Goal: Task Accomplishment & Management: Use online tool/utility

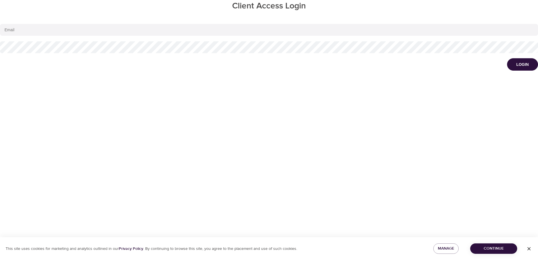
type input "[EMAIL_ADDRESS][DOMAIN_NAME]"
click at [486, 244] on button "Continue" at bounding box center [493, 249] width 47 height 10
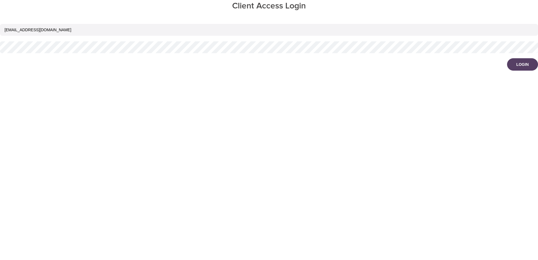
click at [515, 64] on button "Login" at bounding box center [522, 64] width 31 height 12
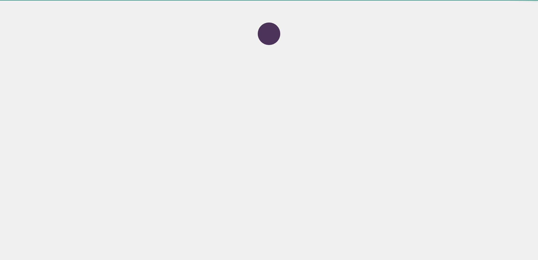
select select "643"
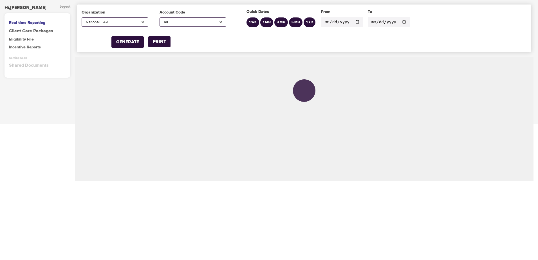
click at [353, 22] on input "[DATE]" at bounding box center [342, 22] width 42 height 10
click at [354, 22] on input "[DATE]" at bounding box center [342, 22] width 42 height 10
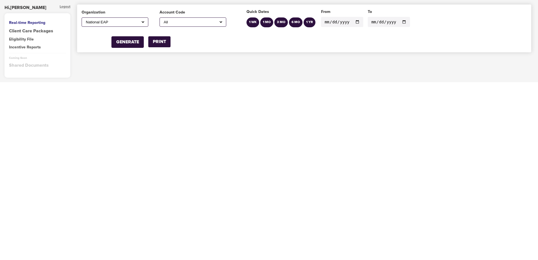
type input "[DATE]"
click at [398, 22] on input "[DATE]" at bounding box center [389, 22] width 42 height 10
type input "[DATE]"
click at [178, 22] on select "All A1 Roofing Ad Graphics, Incorporated (Stafflink) [PERSON_NAME] MD [PERSON_N…" at bounding box center [193, 22] width 61 height 5
select select "familychildrensassociation,fca"
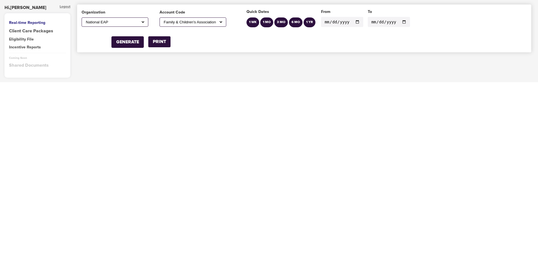
click at [163, 20] on select "All A1 Roofing Ad Graphics, Incorporated (Stafflink) [PERSON_NAME] MD [PERSON_N…" at bounding box center [193, 22] width 61 height 5
click at [110, 43] on div "GENERATE PRINT" at bounding box center [126, 37] width 89 height 21
click at [119, 43] on div "GENERATE" at bounding box center [127, 42] width 23 height 6
